Goal: Task Accomplishment & Management: Manage account settings

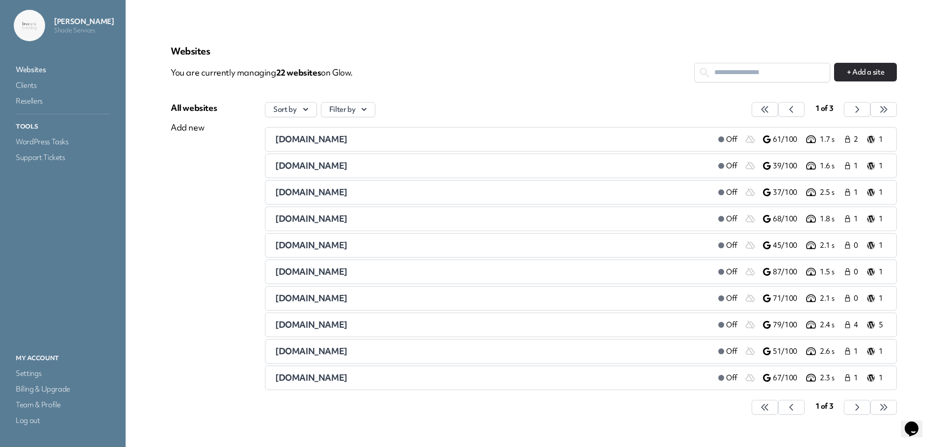
click at [662, 140] on div "[DOMAIN_NAME]" at bounding box center [492, 140] width 435 height 12
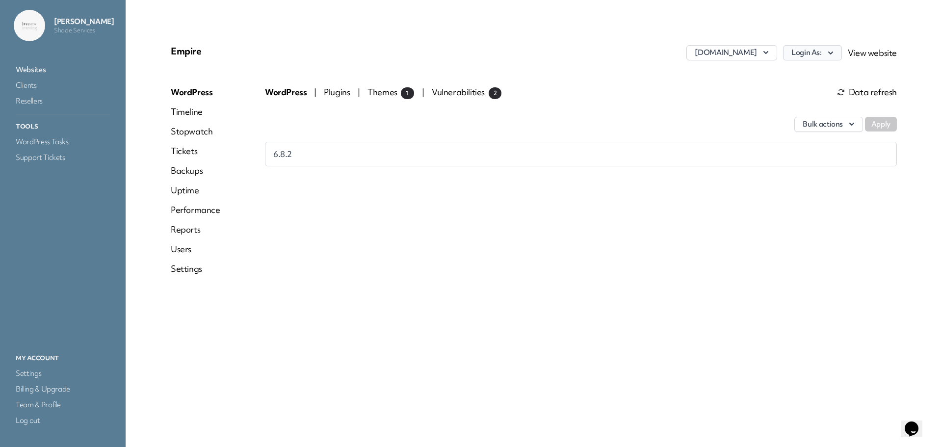
click at [805, 48] on button "Login As:" at bounding box center [812, 52] width 59 height 15
click at [771, 87] on link "[PERSON_NAME]" at bounding box center [787, 92] width 109 height 18
click at [733, 55] on button "[DOMAIN_NAME]" at bounding box center [732, 52] width 90 height 15
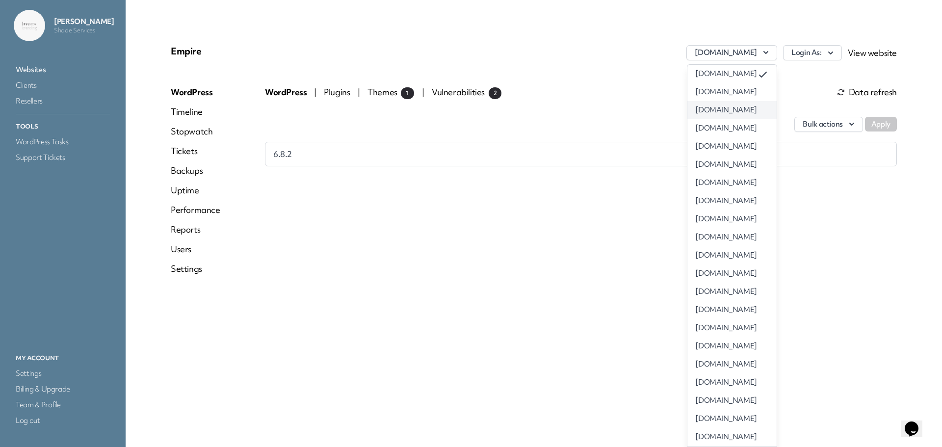
click at [708, 107] on link "[DOMAIN_NAME]" at bounding box center [732, 110] width 89 height 18
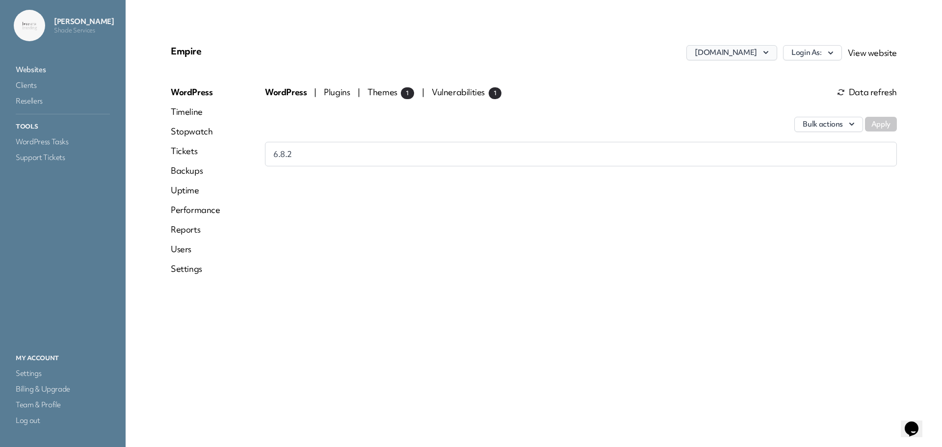
click at [715, 52] on button "[DOMAIN_NAME]" at bounding box center [732, 52] width 90 height 15
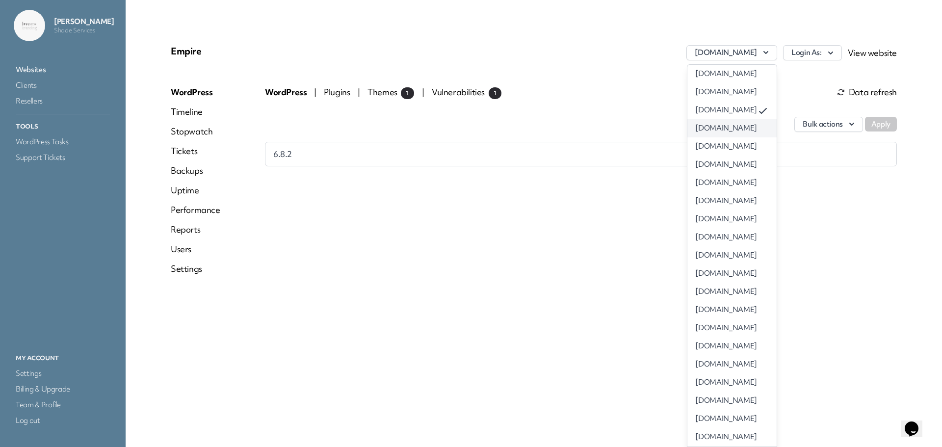
click at [699, 128] on link "[DOMAIN_NAME]" at bounding box center [732, 128] width 89 height 18
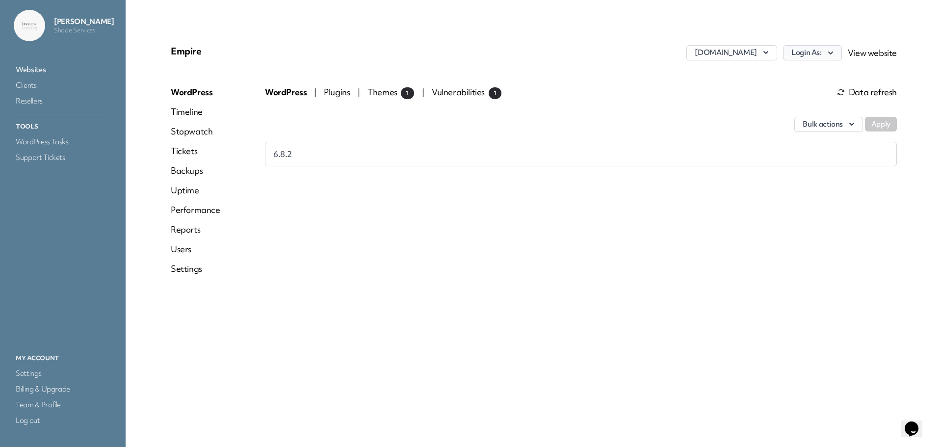
click at [826, 55] on button "Login As:" at bounding box center [812, 52] width 59 height 15
click at [782, 76] on link "[PERSON_NAME]" at bounding box center [787, 74] width 109 height 18
click at [752, 58] on button "[DOMAIN_NAME]" at bounding box center [732, 52] width 90 height 15
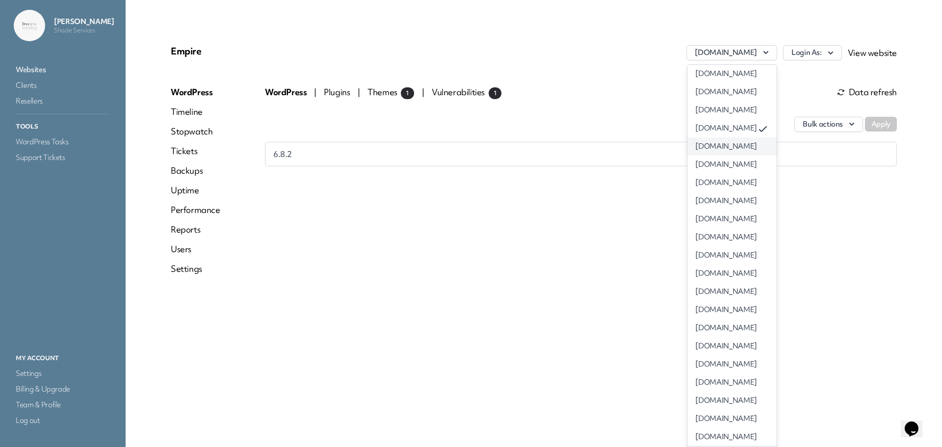
click at [725, 145] on link "[DOMAIN_NAME]" at bounding box center [732, 146] width 89 height 18
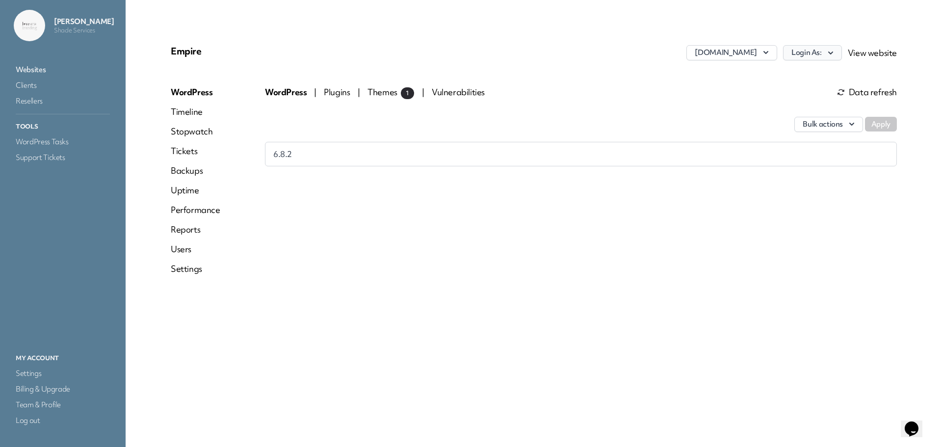
click at [802, 54] on button "Login As:" at bounding box center [812, 52] width 59 height 15
click at [783, 74] on link "[PERSON_NAME]" at bounding box center [787, 74] width 109 height 18
